Goal: Transaction & Acquisition: Purchase product/service

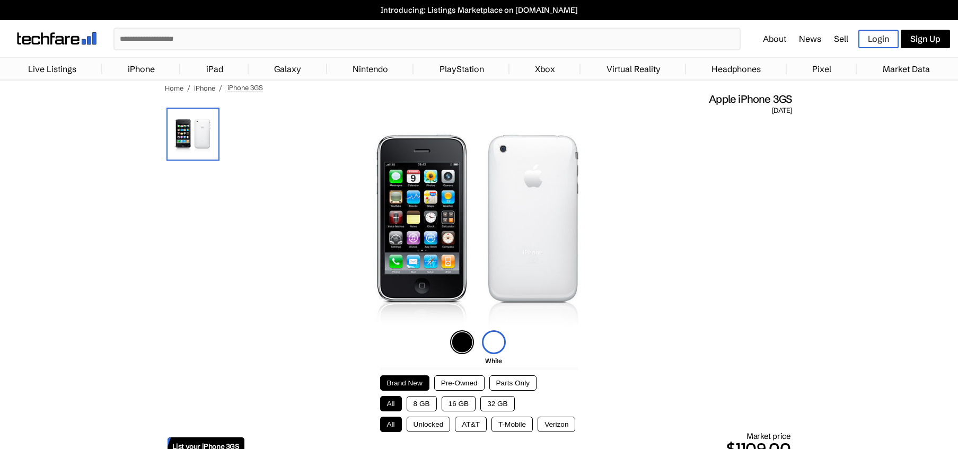
click at [465, 343] on img at bounding box center [462, 342] width 24 height 24
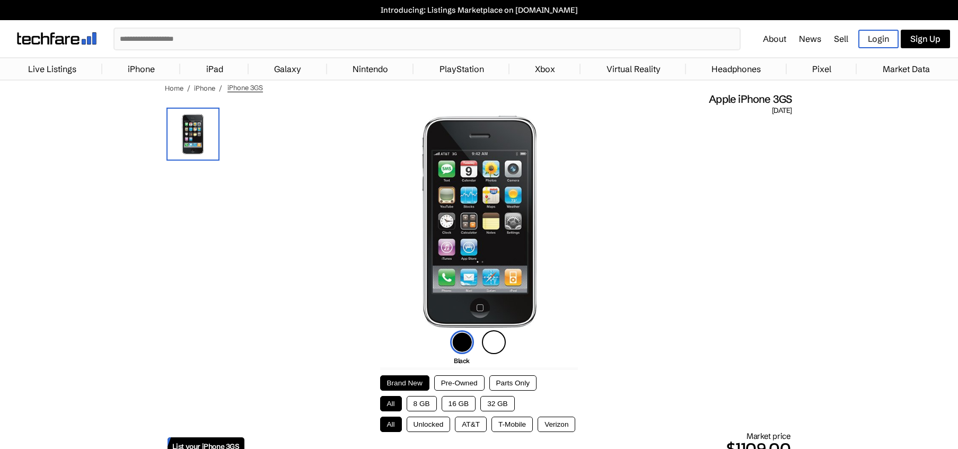
scroll to position [21, 0]
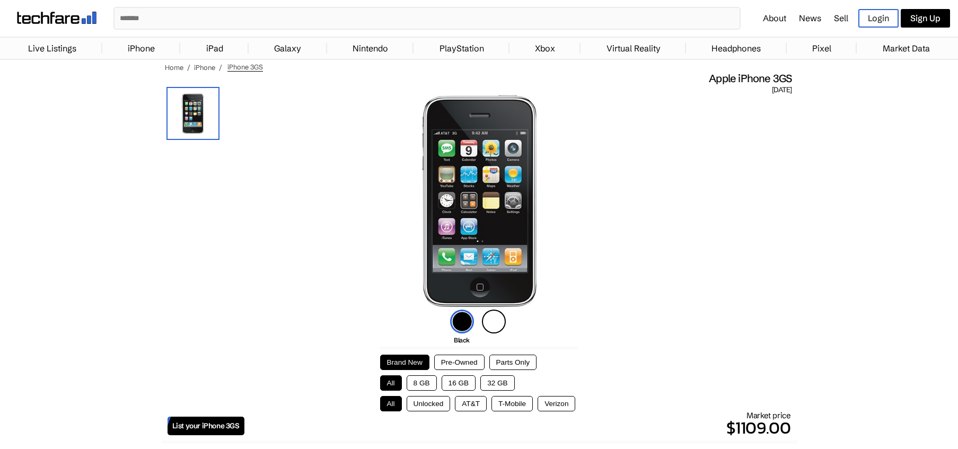
click at [417, 377] on button "8 GB" at bounding box center [421, 382] width 30 height 15
click at [453, 383] on button "16 GB" at bounding box center [458, 382] width 34 height 15
click at [428, 384] on button "8 GB" at bounding box center [421, 382] width 30 height 15
click at [482, 380] on button "32 GB" at bounding box center [497, 382] width 34 height 15
click at [465, 382] on button "16 GB" at bounding box center [458, 382] width 34 height 15
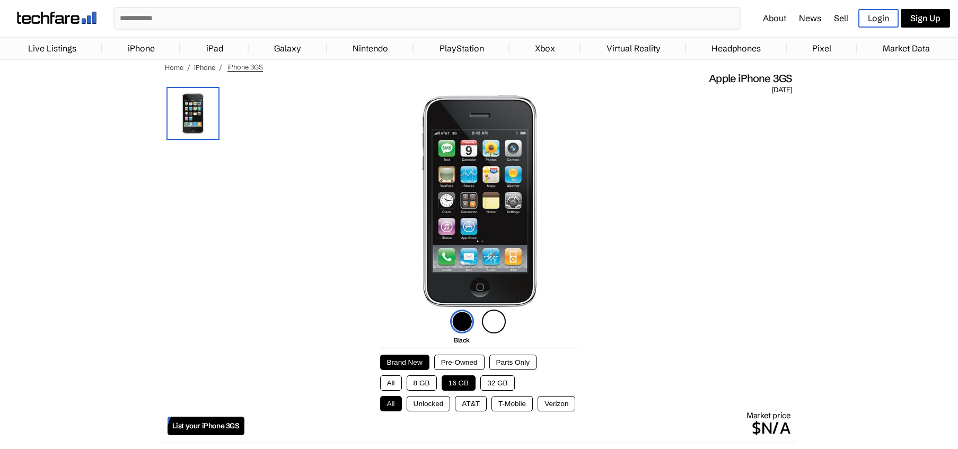
click at [495, 379] on button "32 GB" at bounding box center [497, 382] width 34 height 15
click at [439, 396] on button "Unlocked" at bounding box center [428, 403] width 44 height 15
click at [465, 396] on button "AT&T" at bounding box center [471, 403] width 32 height 15
click at [551, 400] on button "Verizon" at bounding box center [556, 403] width 38 height 15
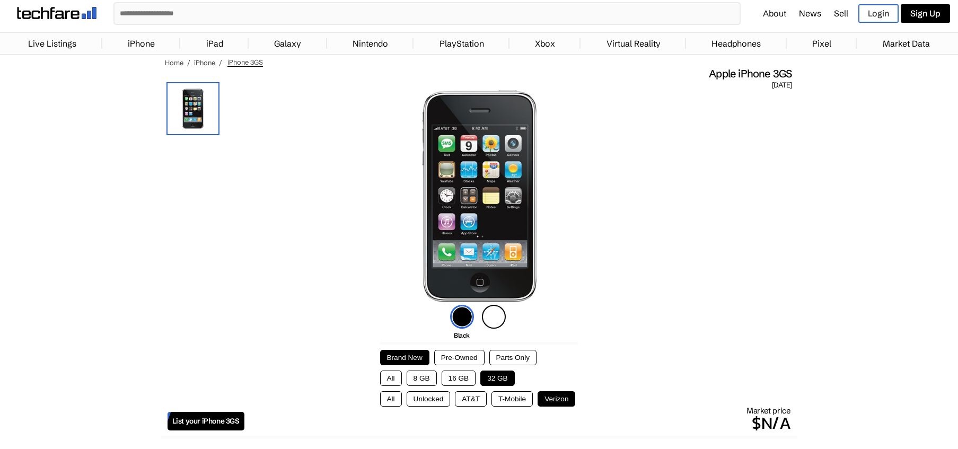
scroll to position [0, 0]
